Goal: Task Accomplishment & Management: Use online tool/utility

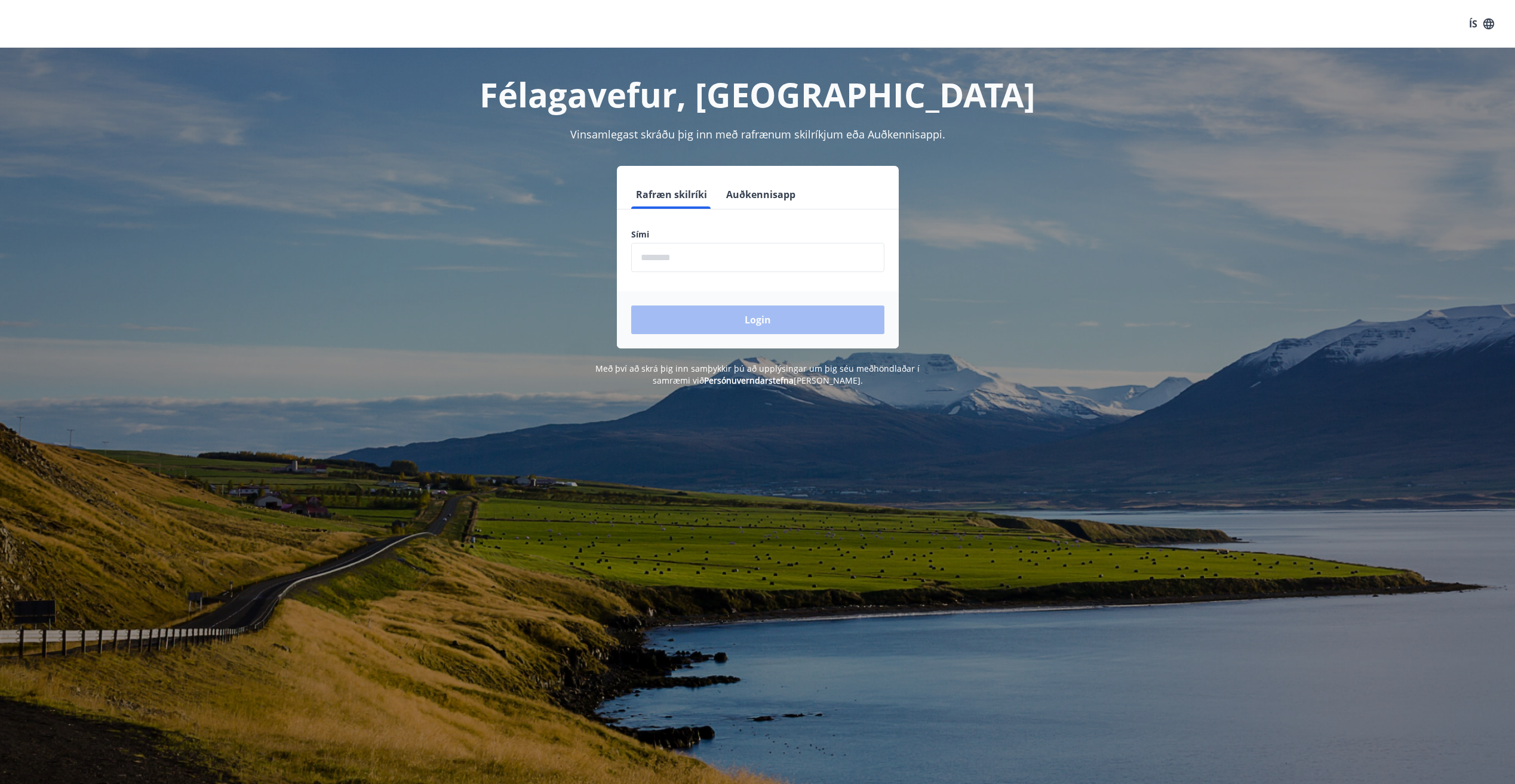
click at [708, 269] on input "phone" at bounding box center [758, 258] width 253 height 29
type input "********"
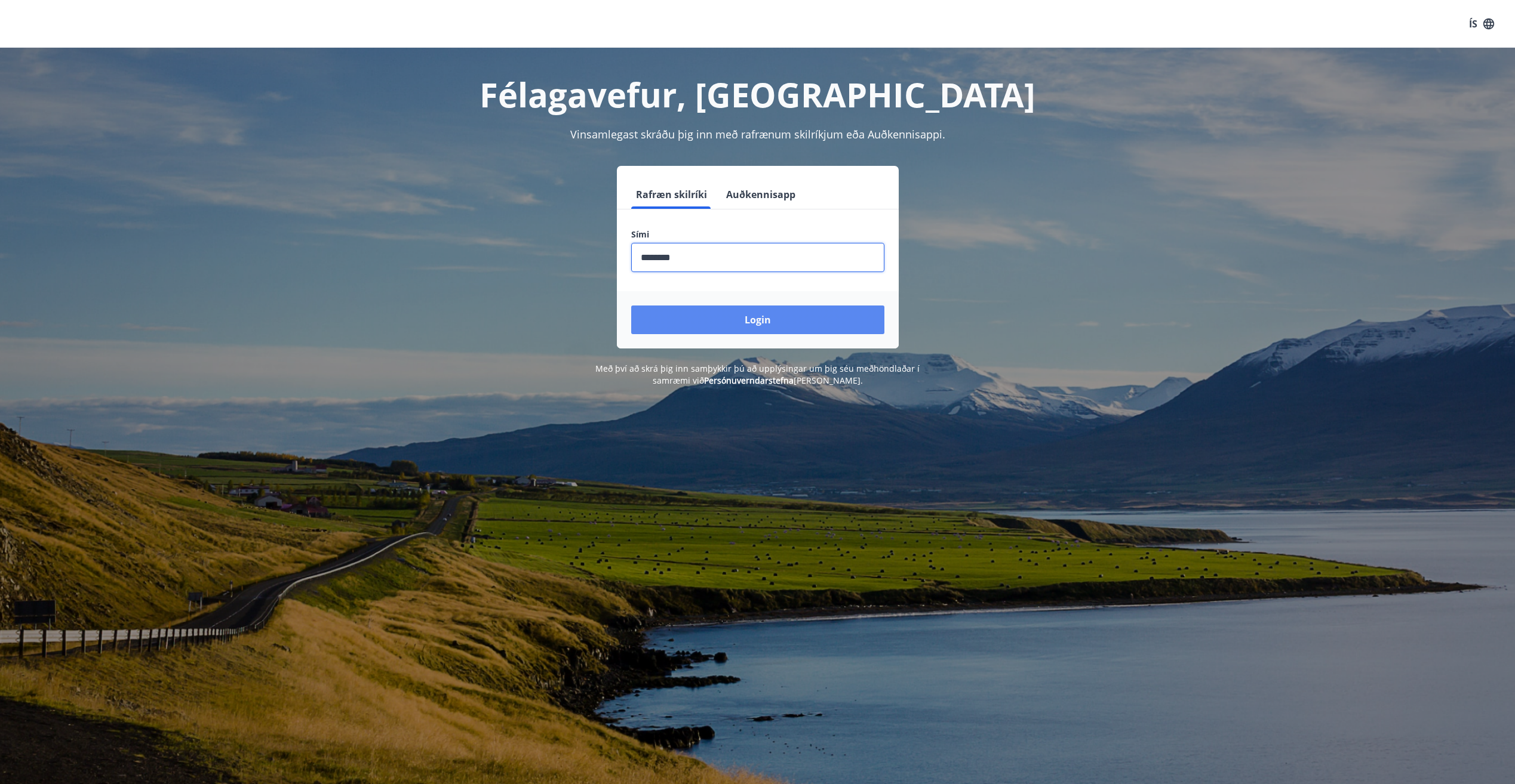
click at [692, 309] on button "Login" at bounding box center [758, 320] width 253 height 29
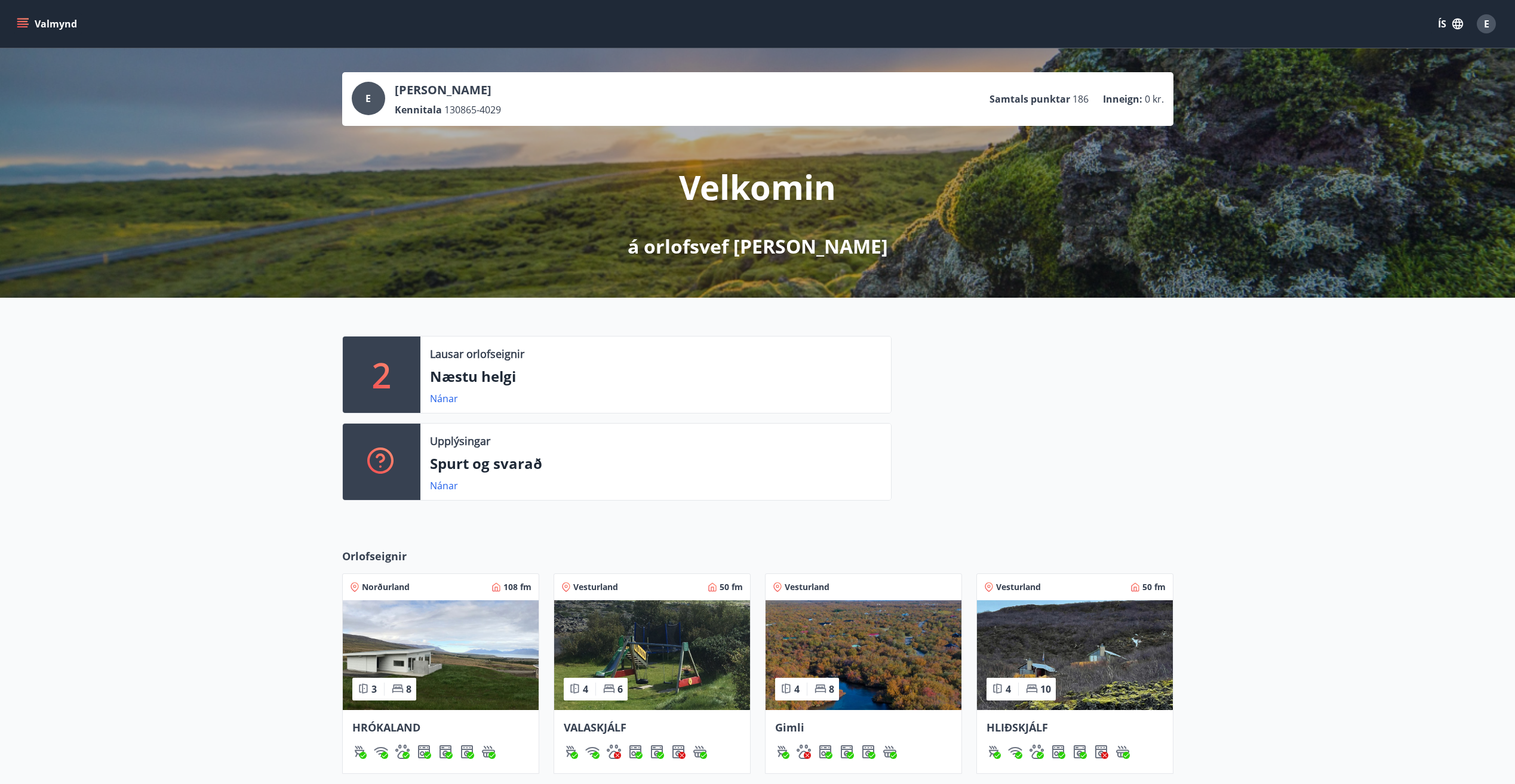
click at [872, 654] on img at bounding box center [863, 655] width 196 height 110
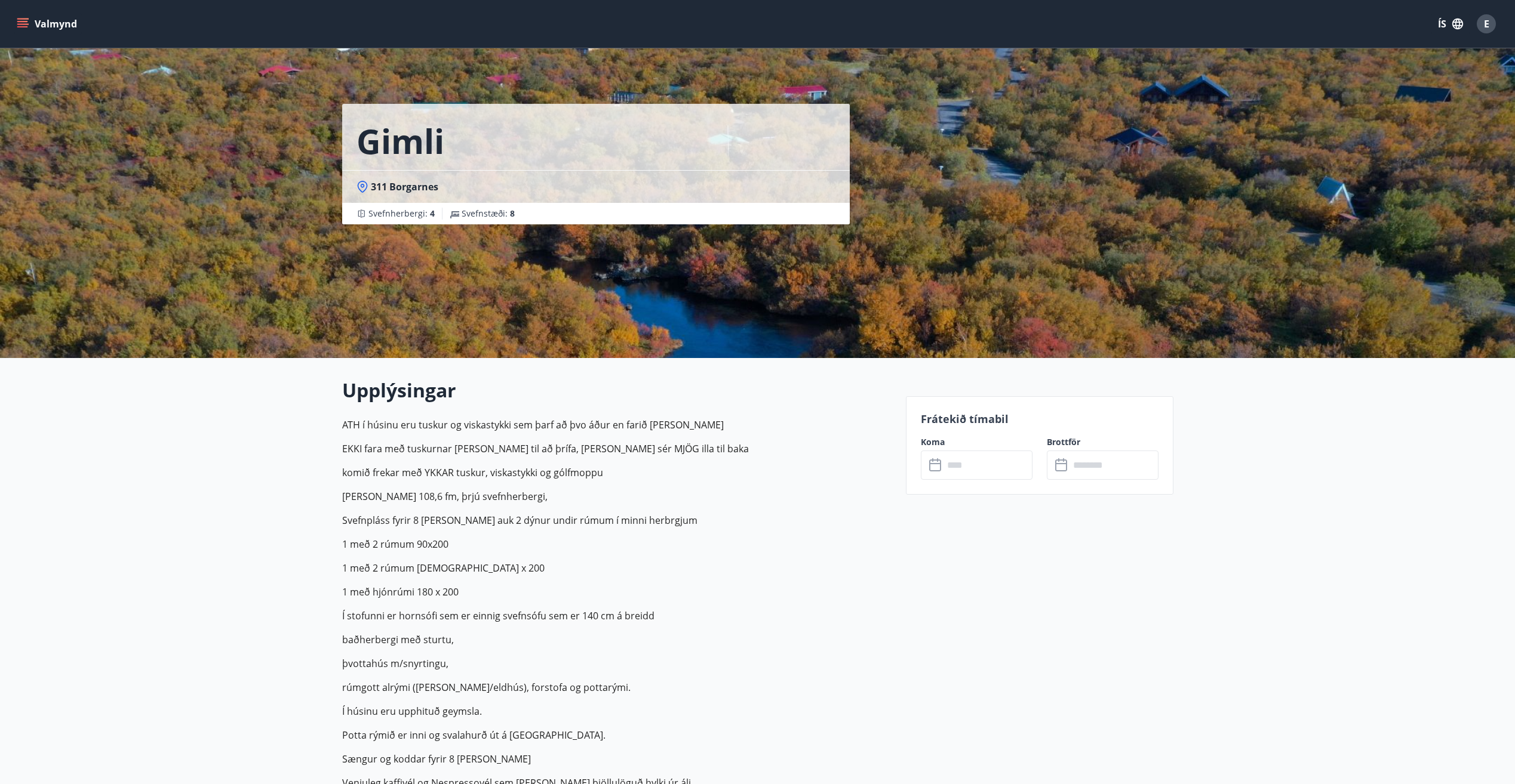
click at [729, 445] on p "EKKI fara með tuskurnar [PERSON_NAME] til að þrífa, [PERSON_NAME] sér MJÖG illa…" at bounding box center [617, 449] width 549 height 15
drag, startPoint x: 687, startPoint y: 421, endPoint x: 332, endPoint y: 420, distance: 355.0
